Goal: Transaction & Acquisition: Purchase product/service

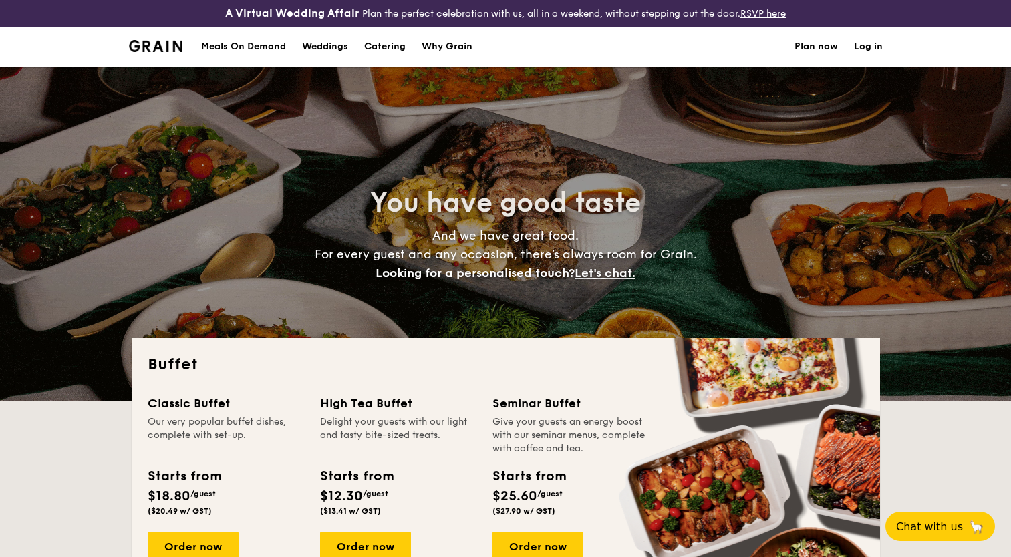
select select
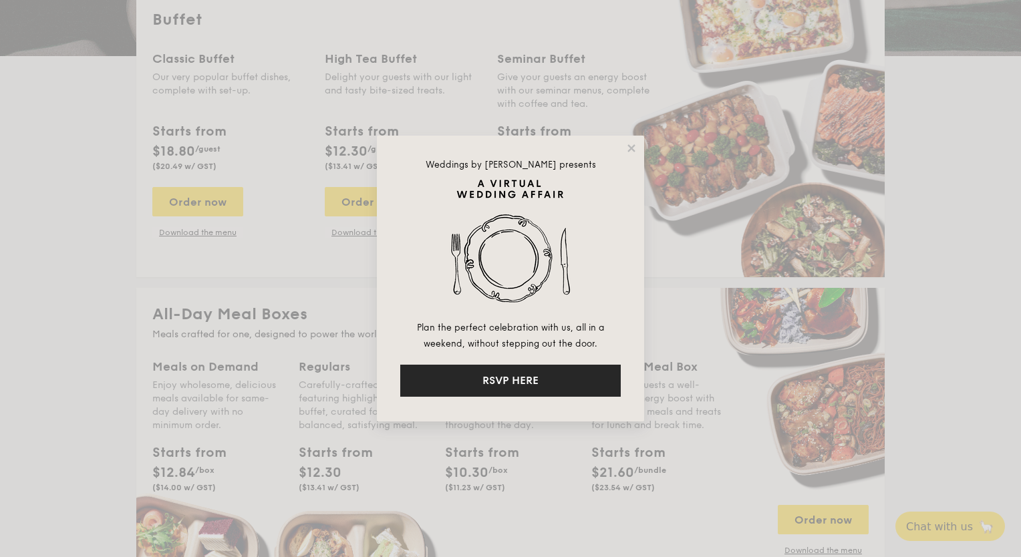
click at [524, 385] on button "RSVP HERE" at bounding box center [510, 381] width 220 height 32
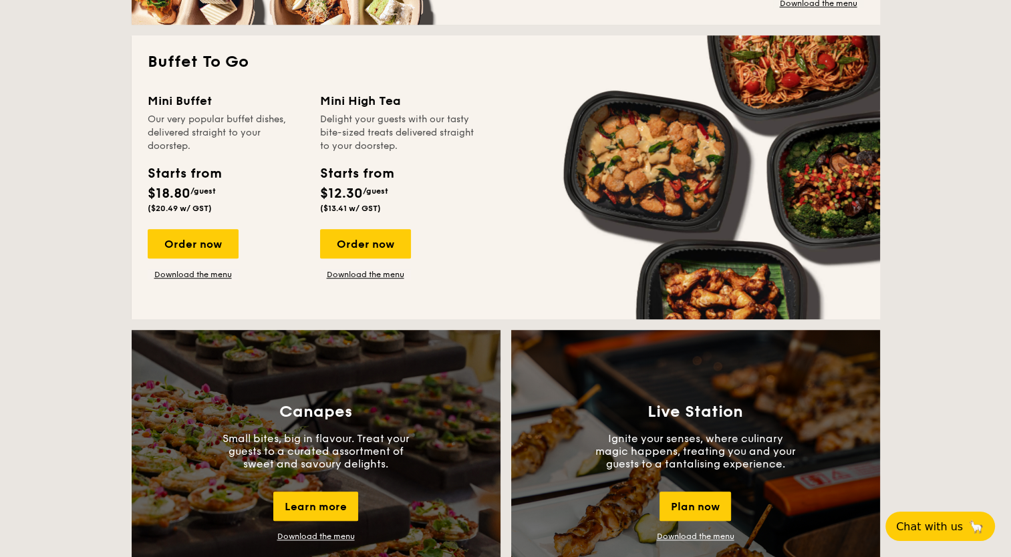
scroll to position [874, 0]
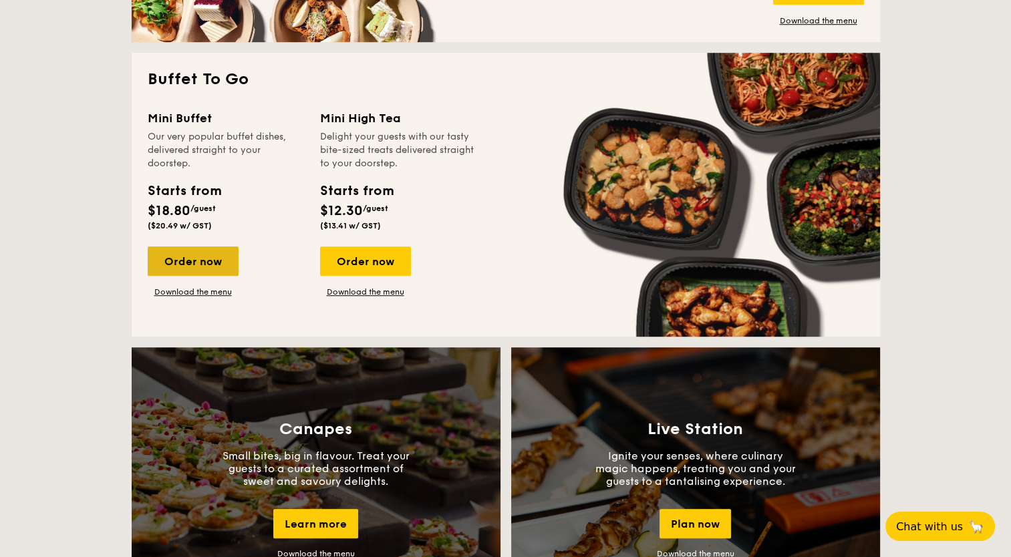
click at [211, 269] on div "Order now" at bounding box center [193, 260] width 91 height 29
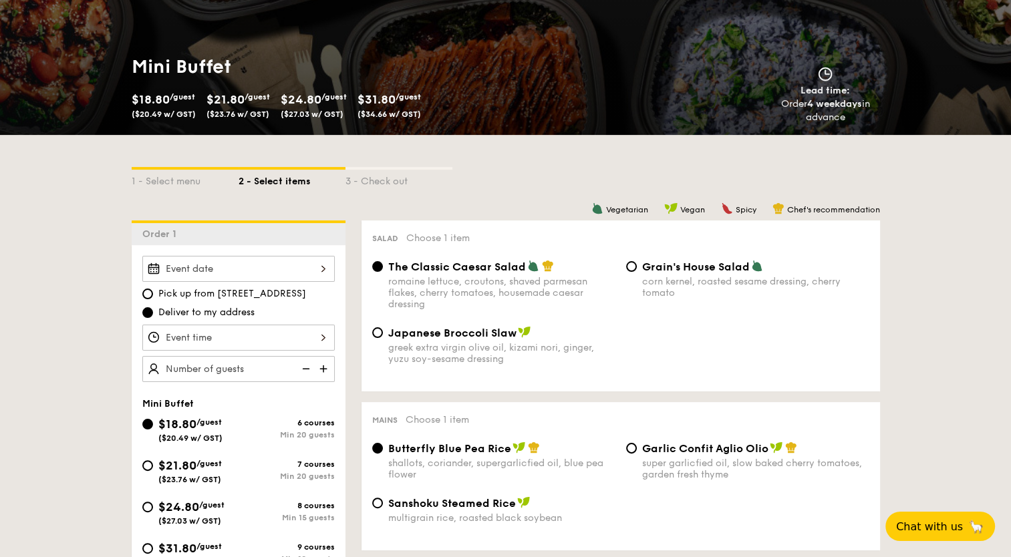
scroll to position [309, 0]
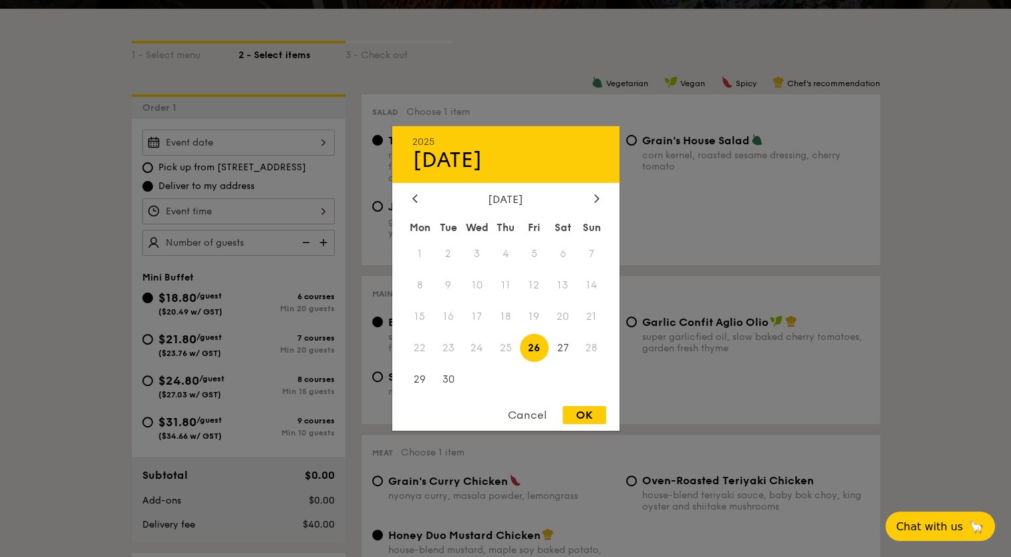
click at [323, 141] on div "2025 Sep [DATE] Tue Wed Thu Fri Sat Sun 1 2 3 4 5 6 7 8 9 10 11 12 13 14 15 16 …" at bounding box center [238, 143] width 192 height 26
click at [599, 193] on div at bounding box center [597, 199] width 12 height 13
click at [508, 256] on span "2" at bounding box center [505, 254] width 29 height 29
click at [585, 414] on div "OK" at bounding box center [583, 415] width 43 height 18
type input "[DATE]"
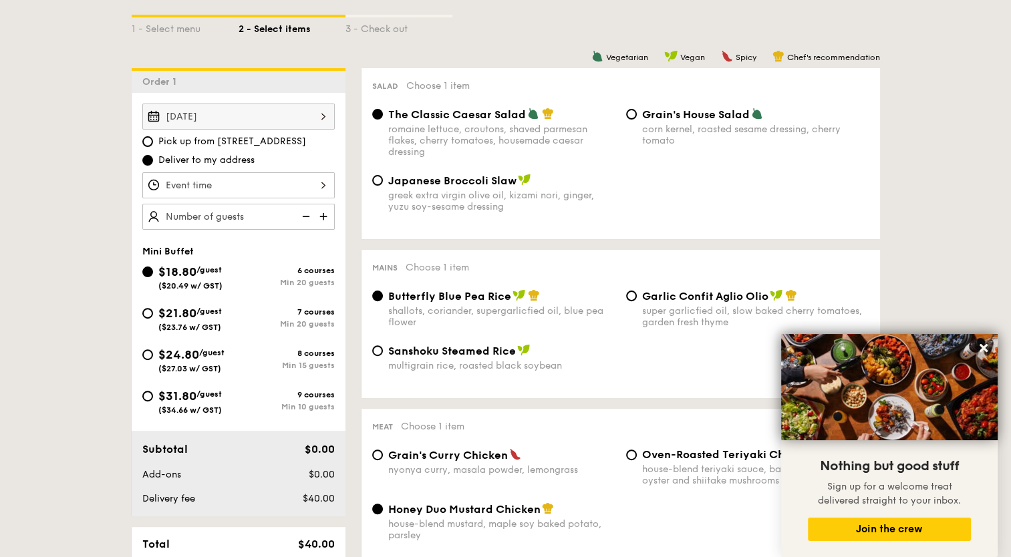
scroll to position [339, 0]
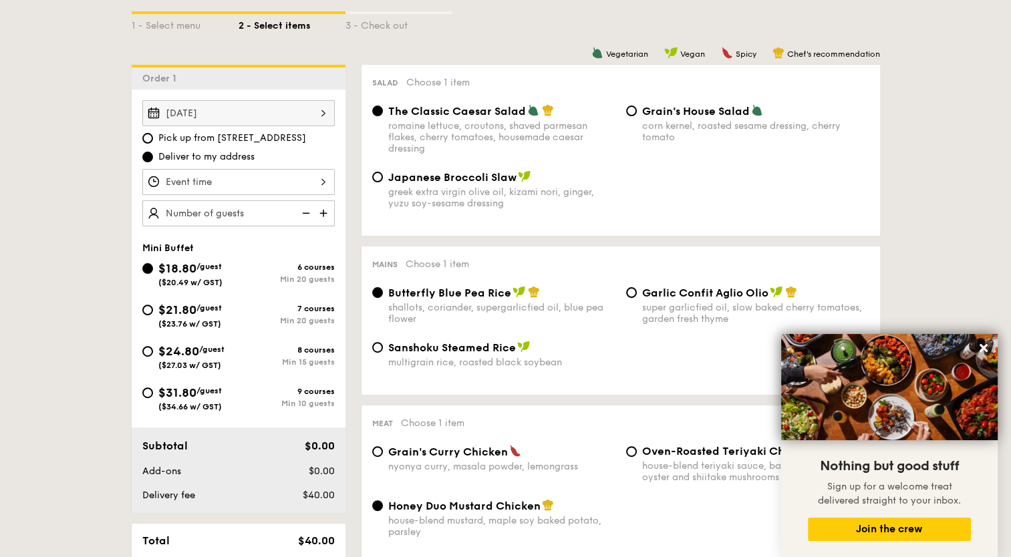
click at [323, 210] on img at bounding box center [325, 212] width 20 height 25
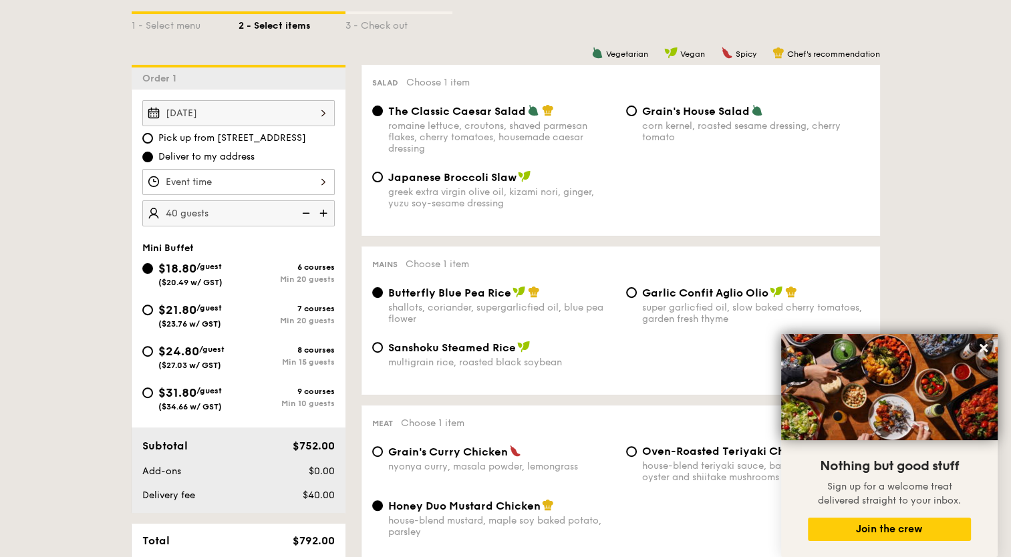
click at [323, 210] on img at bounding box center [325, 212] width 20 height 25
click at [310, 214] on img at bounding box center [305, 212] width 20 height 25
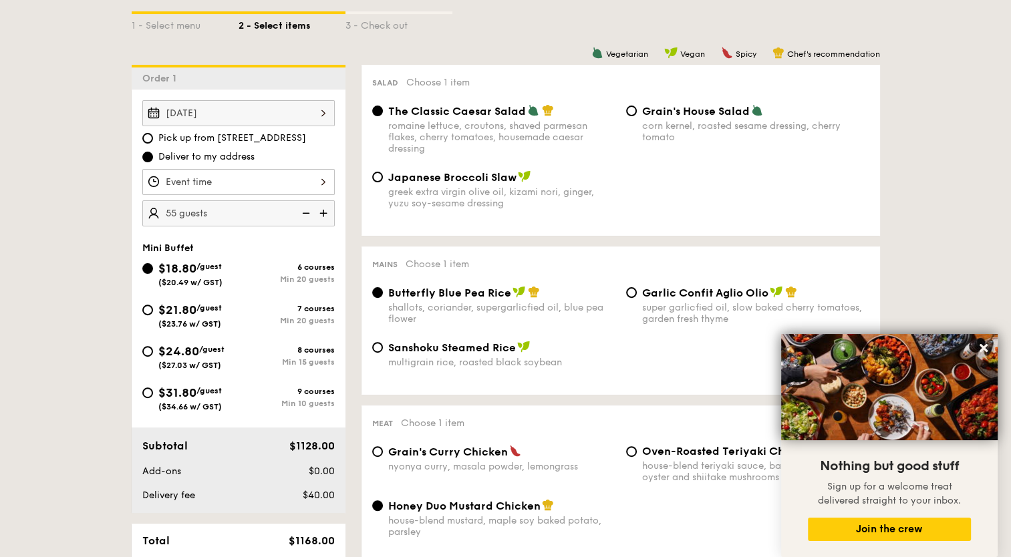
click at [310, 214] on img at bounding box center [305, 212] width 20 height 25
type input "40 guests"
